Goal: Information Seeking & Learning: Learn about a topic

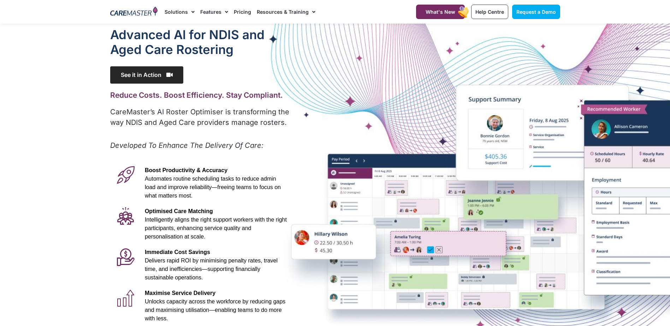
click at [154, 73] on span "See it in Action" at bounding box center [146, 74] width 73 height 17
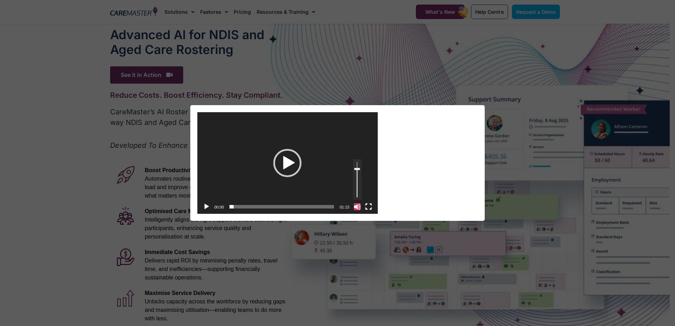
click at [359, 206] on button "Mute" at bounding box center [357, 206] width 7 height 7
click at [286, 169] on div "Play" at bounding box center [287, 163] width 28 height 28
click at [367, 204] on button "Fullscreen" at bounding box center [368, 206] width 7 height 7
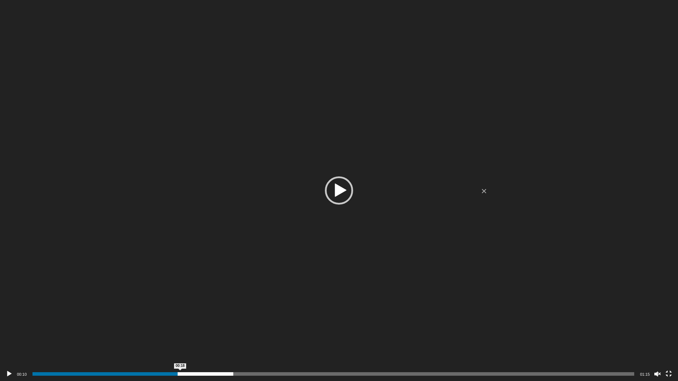
click at [180, 326] on span "00:18" at bounding box center [333, 375] width 602 height 4
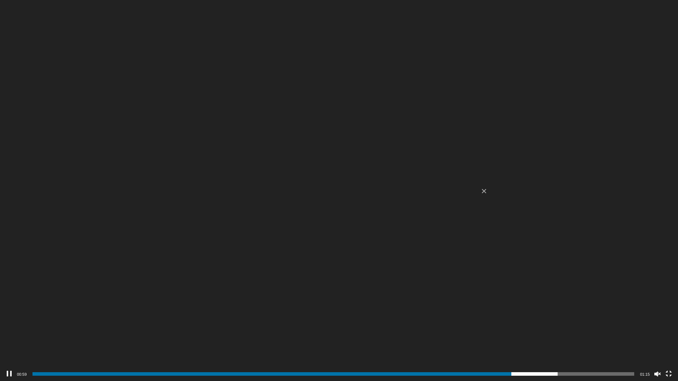
click at [670, 326] on div "00:59 00:24 01:15 Use Up/Down Arrow keys to increase or decrease volume." at bounding box center [339, 374] width 678 height 14
click at [668, 326] on button "Fullscreen" at bounding box center [668, 374] width 7 height 7
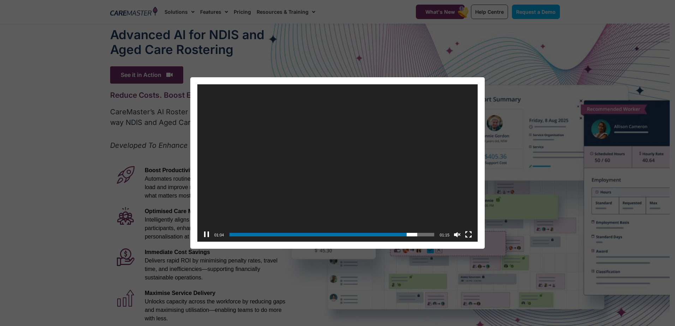
click at [76, 124] on div "Video Player [URL][DOMAIN_NAME] 01:04 00:48 01:15 Use Up/Down Arrow keys to inc…" at bounding box center [338, 163] width 670 height 172
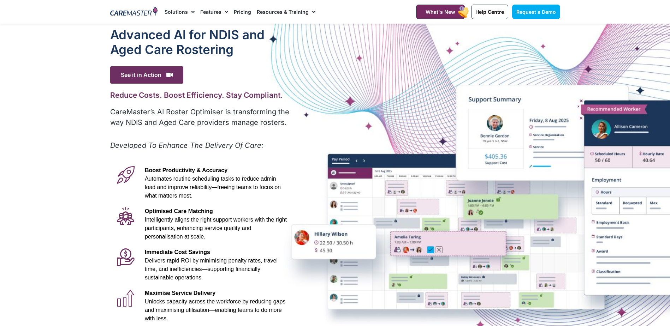
click at [241, 10] on link "Pricing" at bounding box center [242, 12] width 17 height 24
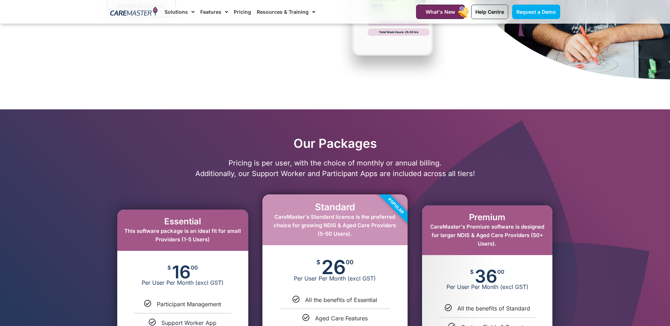
scroll to position [353, 0]
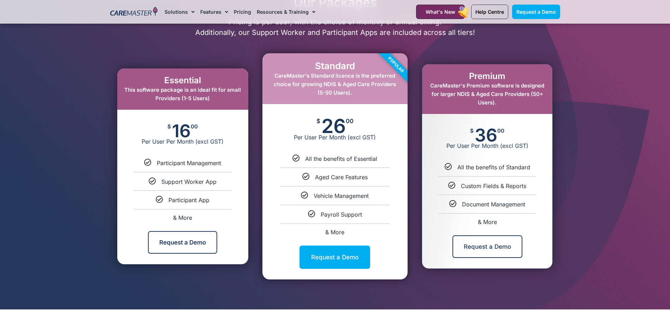
click at [338, 231] on span "& More" at bounding box center [334, 232] width 19 height 7
select select "****"
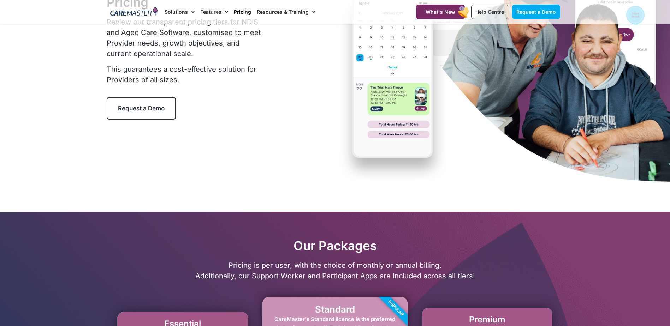
scroll to position [0, 0]
